Goal: Navigation & Orientation: Find specific page/section

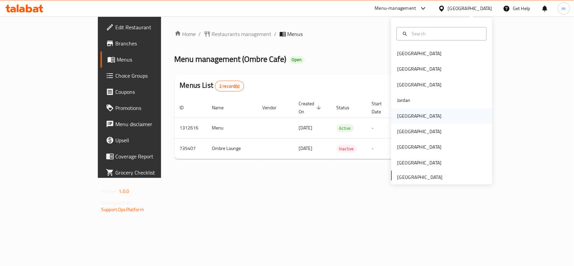
click at [405, 115] on div "[GEOGRAPHIC_DATA]" at bounding box center [419, 115] width 55 height 15
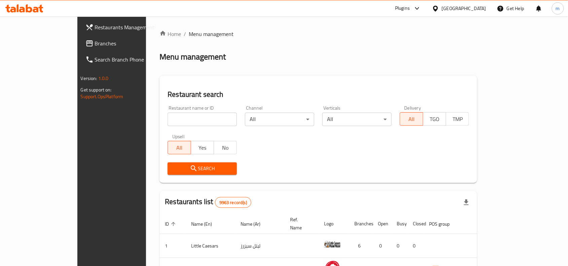
click at [95, 42] on span "Branches" at bounding box center [131, 43] width 72 height 8
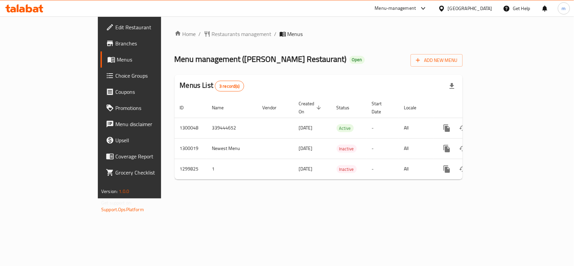
click at [488, 10] on div "[GEOGRAPHIC_DATA]" at bounding box center [470, 8] width 44 height 7
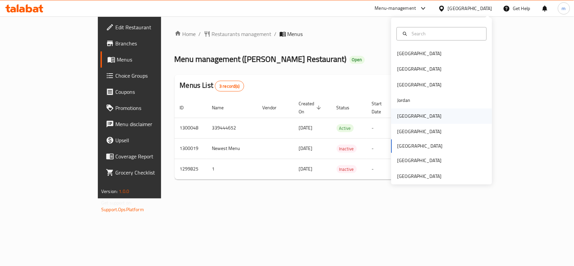
click at [401, 116] on div "[GEOGRAPHIC_DATA]" at bounding box center [419, 115] width 44 height 7
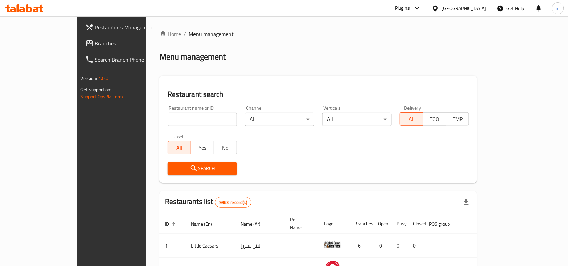
drag, startPoint x: 57, startPoint y: 39, endPoint x: 62, endPoint y: 35, distance: 7.4
click at [95, 39] on span "Branches" at bounding box center [131, 43] width 72 height 8
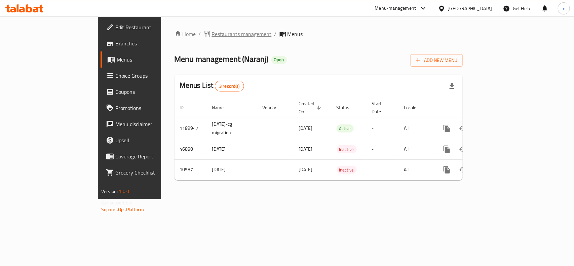
click at [212, 36] on span "Restaurants management" at bounding box center [242, 34] width 60 height 8
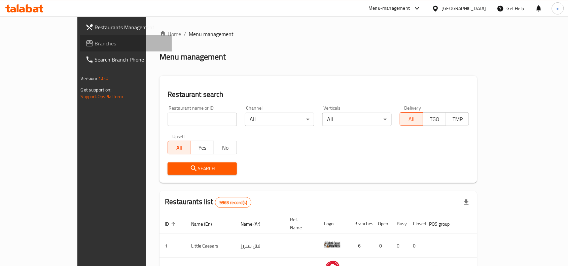
click at [95, 45] on span "Branches" at bounding box center [131, 43] width 72 height 8
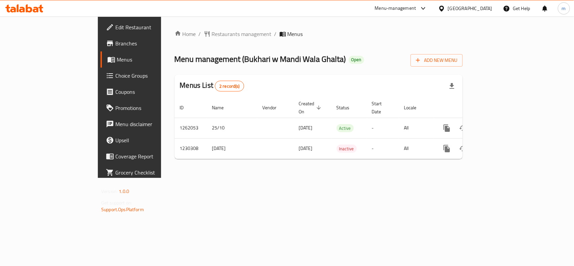
click at [481, 9] on div "[GEOGRAPHIC_DATA]" at bounding box center [470, 8] width 44 height 7
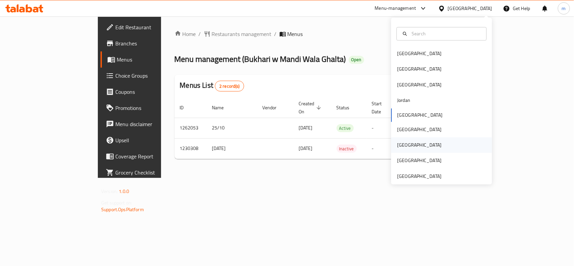
click at [397, 144] on div "[GEOGRAPHIC_DATA]" at bounding box center [419, 145] width 44 height 7
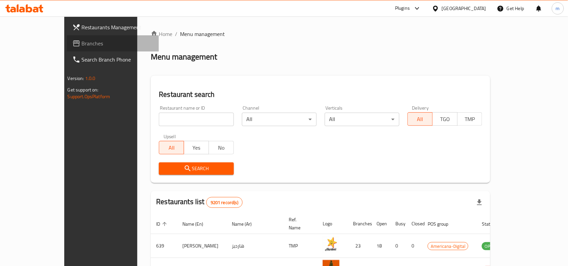
click at [67, 48] on link "Branches" at bounding box center [113, 43] width 92 height 16
